Goal: Navigation & Orientation: Find specific page/section

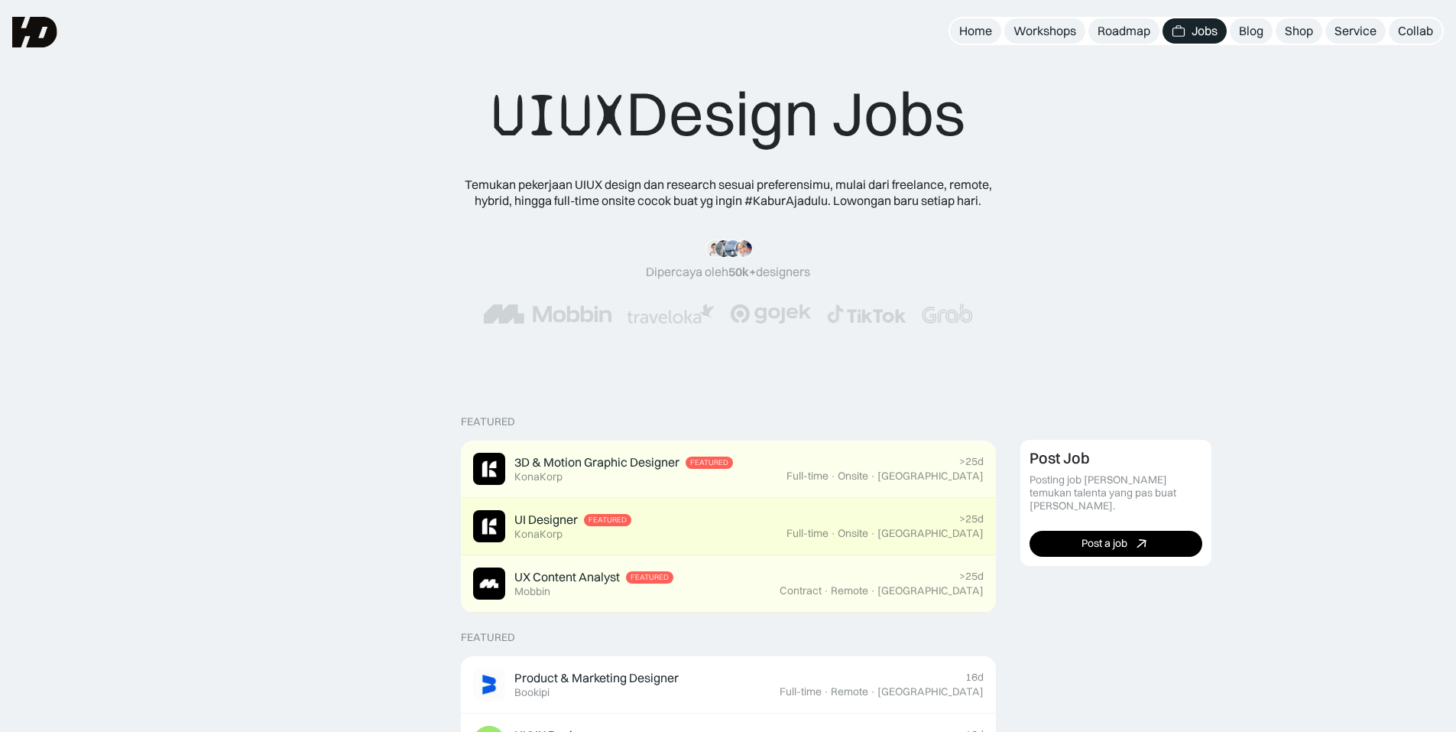
click at [726, 537] on div "UI Designer Featured KonaKorp" at bounding box center [629, 526] width 313 height 32
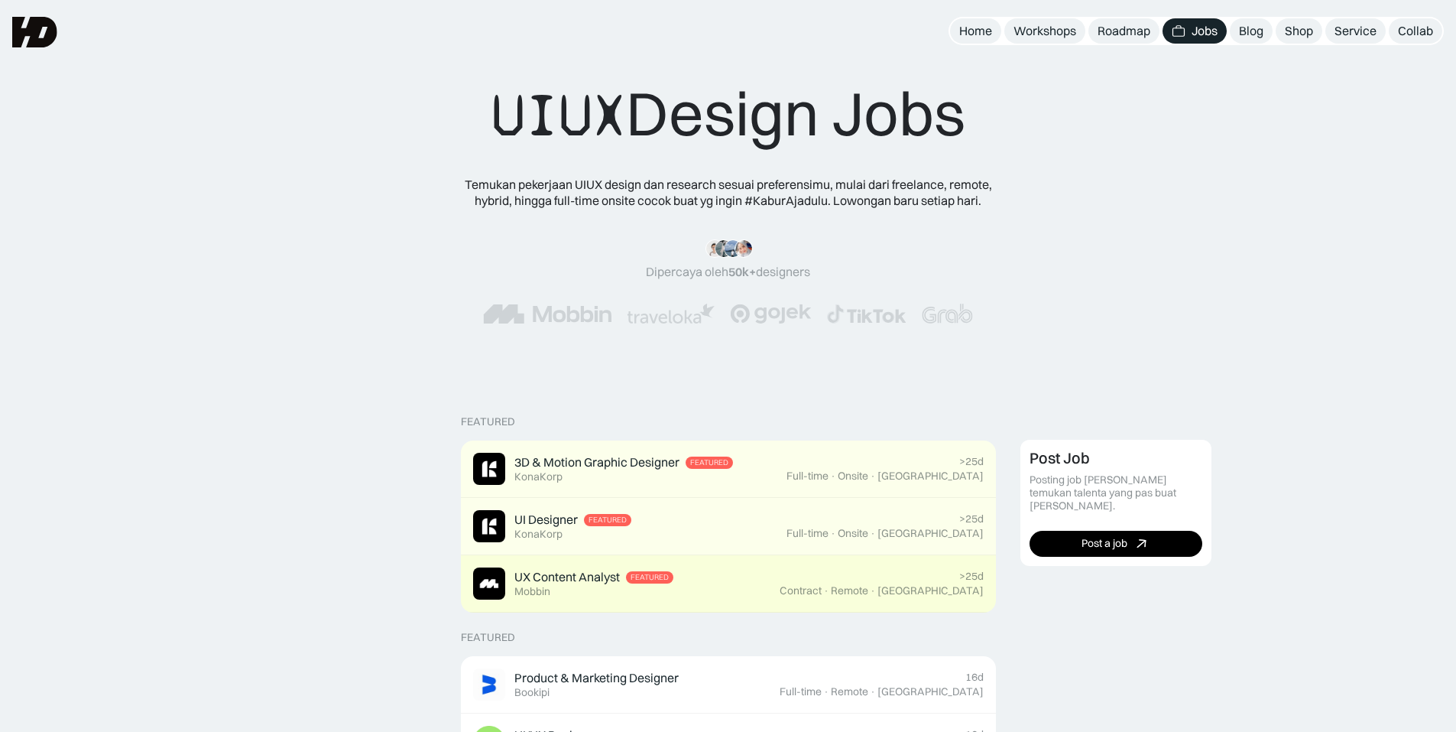
click at [616, 575] on div "UX Content Analyst" at bounding box center [566, 577] width 105 height 16
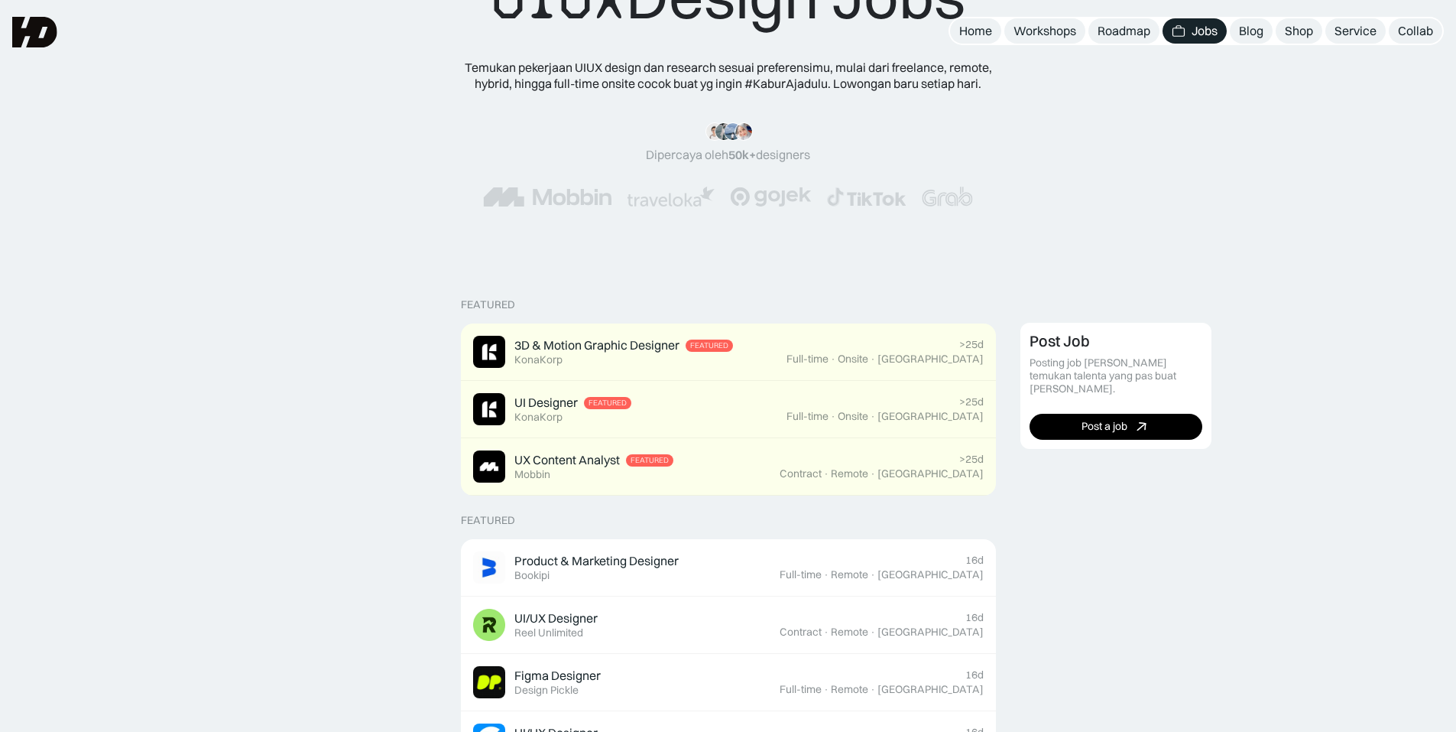
scroll to position [76, 0]
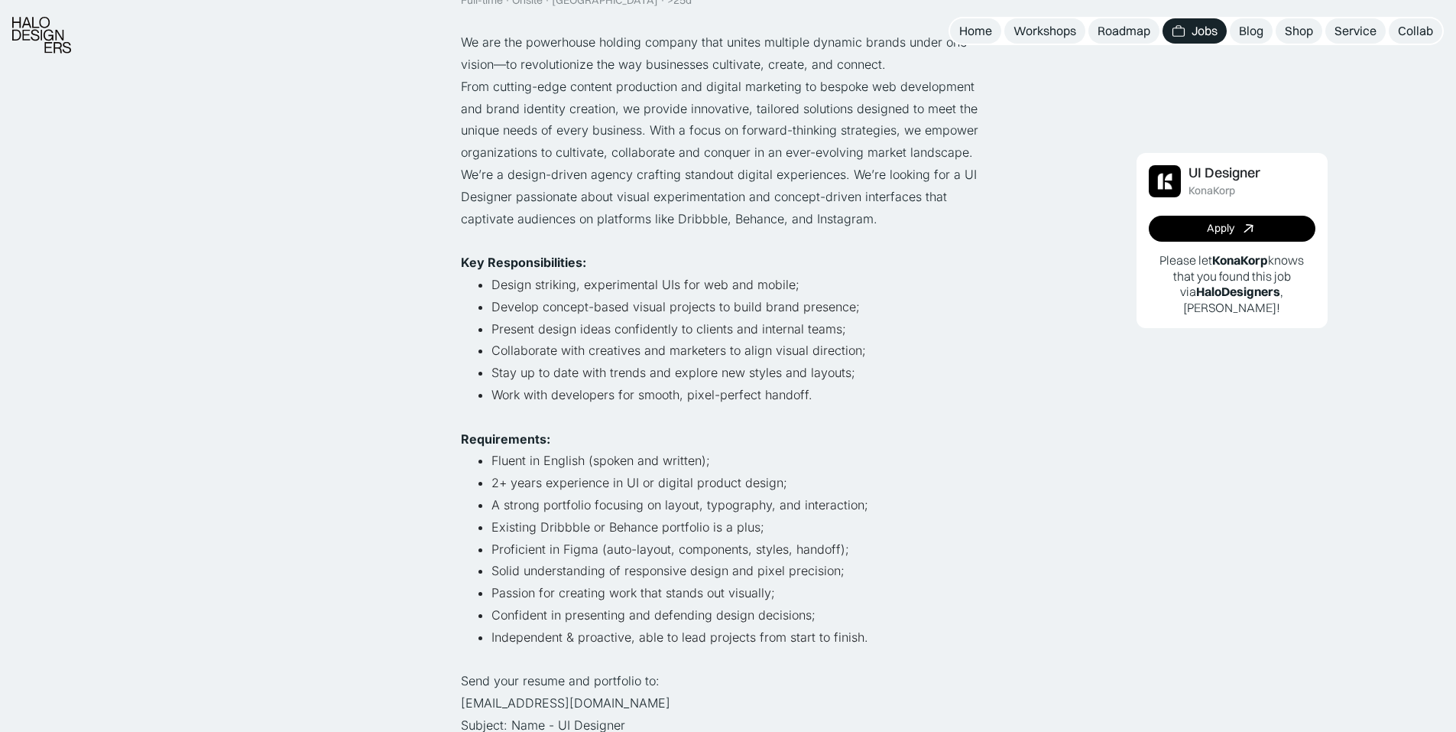
scroll to position [229, 0]
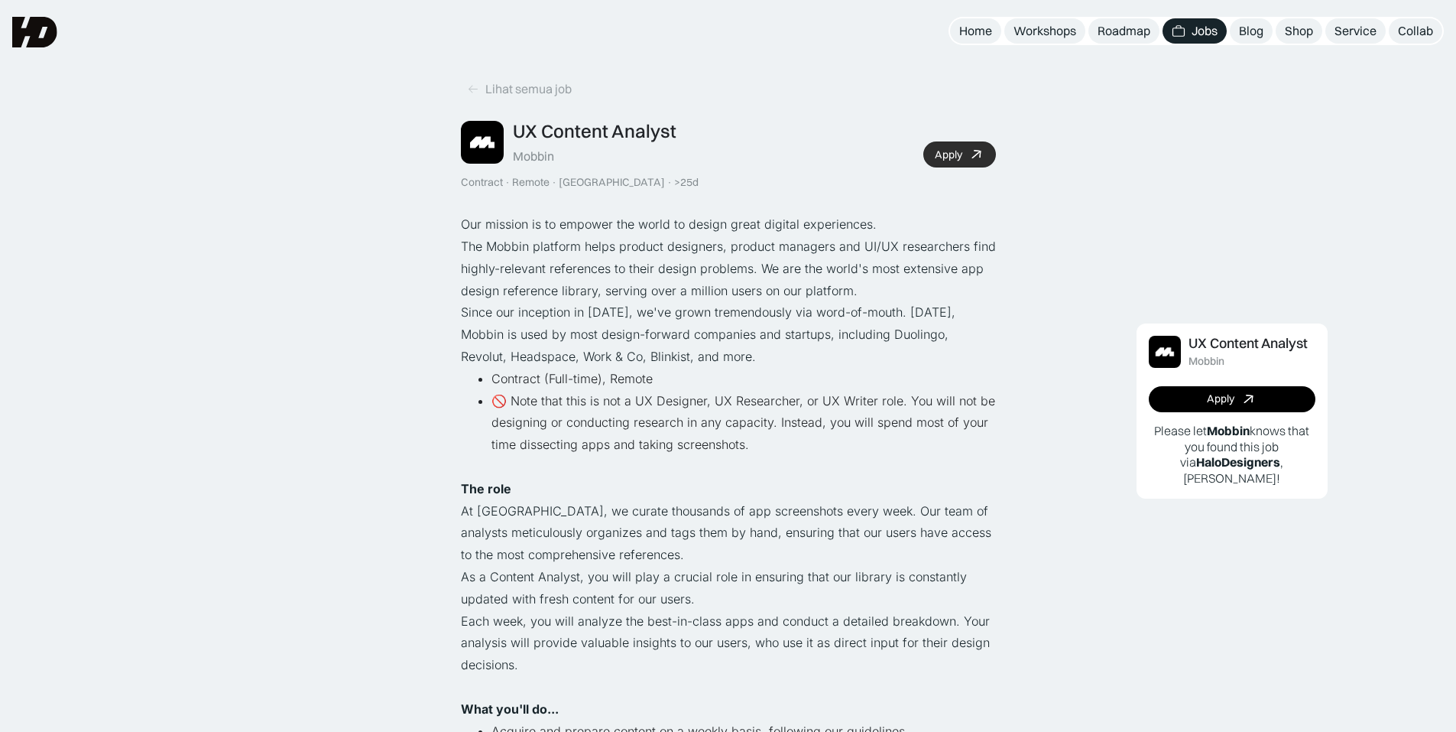
click at [943, 146] on link "Apply" at bounding box center [959, 154] width 73 height 26
